Goal: Task Accomplishment & Management: Manage account settings

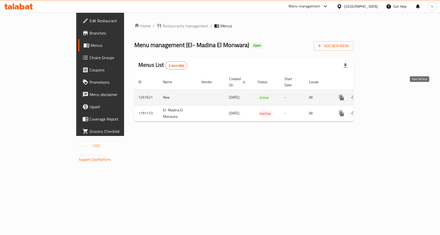
click at [382, 94] on icon "enhanced table" at bounding box center [379, 97] width 6 height 6
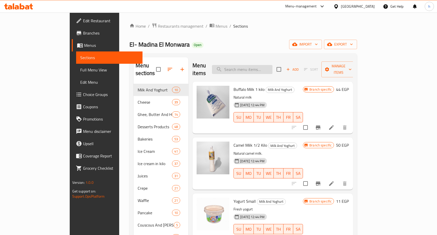
click at [272, 67] on input "search" at bounding box center [242, 69] width 60 height 9
paste input "Rice Pudding Small"
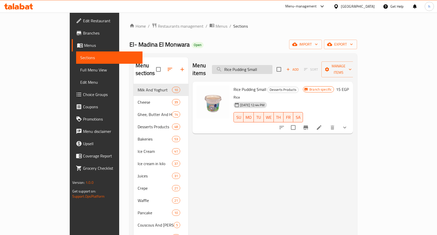
type input "Rice Pudding Small"
click at [322, 124] on icon at bounding box center [319, 127] width 6 height 6
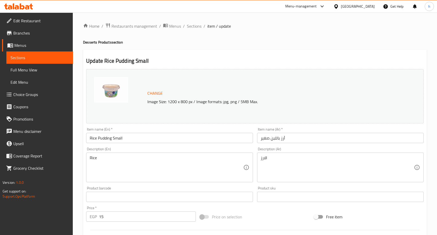
scroll to position [143, 0]
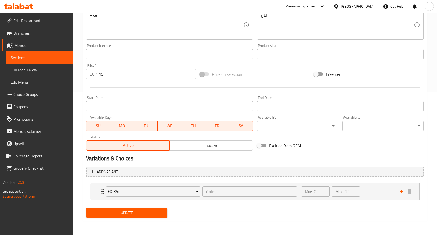
click at [224, 211] on div "Update" at bounding box center [254, 213] width 341 height 14
click at [381, 194] on div "Min: 0 ​ Max: 21 ​" at bounding box center [347, 191] width 99 height 16
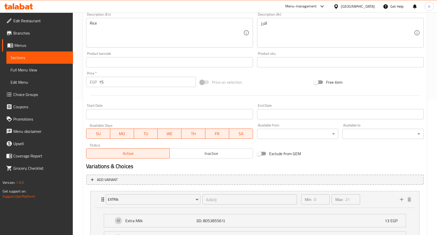
scroll to position [0, 0]
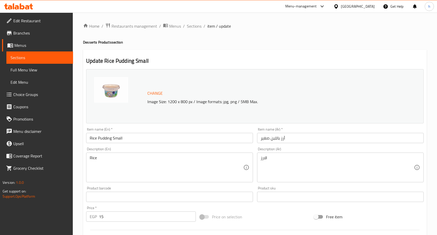
click at [26, 21] on span "Edit Restaurant" at bounding box center [41, 21] width 56 height 6
